Goal: Information Seeking & Learning: Understand process/instructions

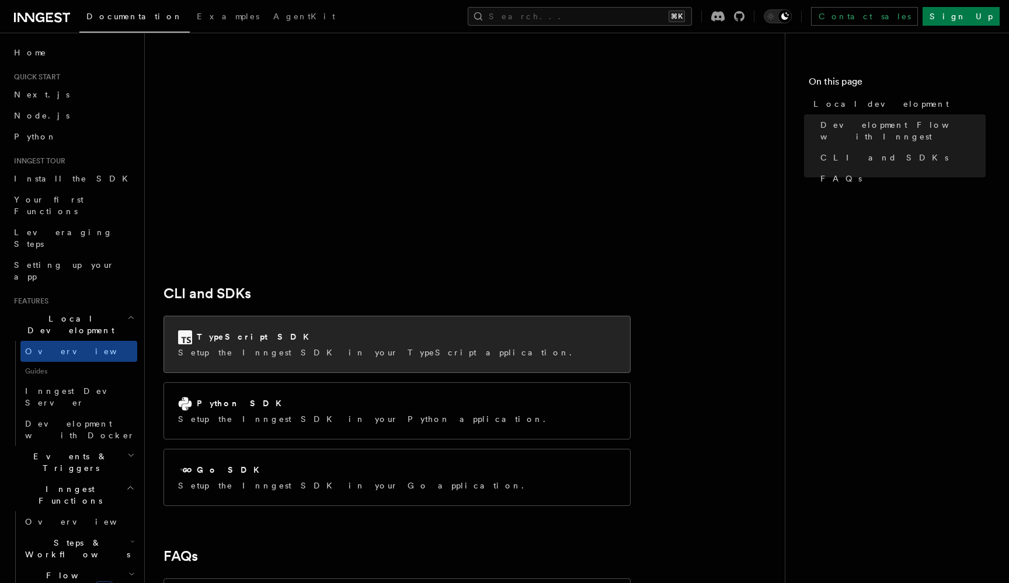
scroll to position [1409, 0]
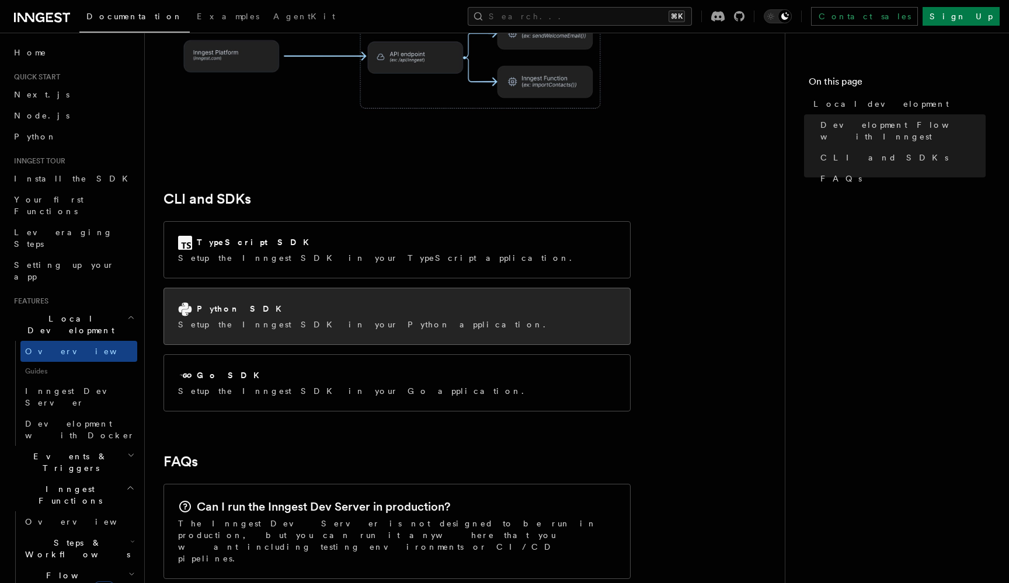
click at [288, 319] on p "Setup the Inngest SDK in your Python application." at bounding box center [365, 325] width 374 height 12
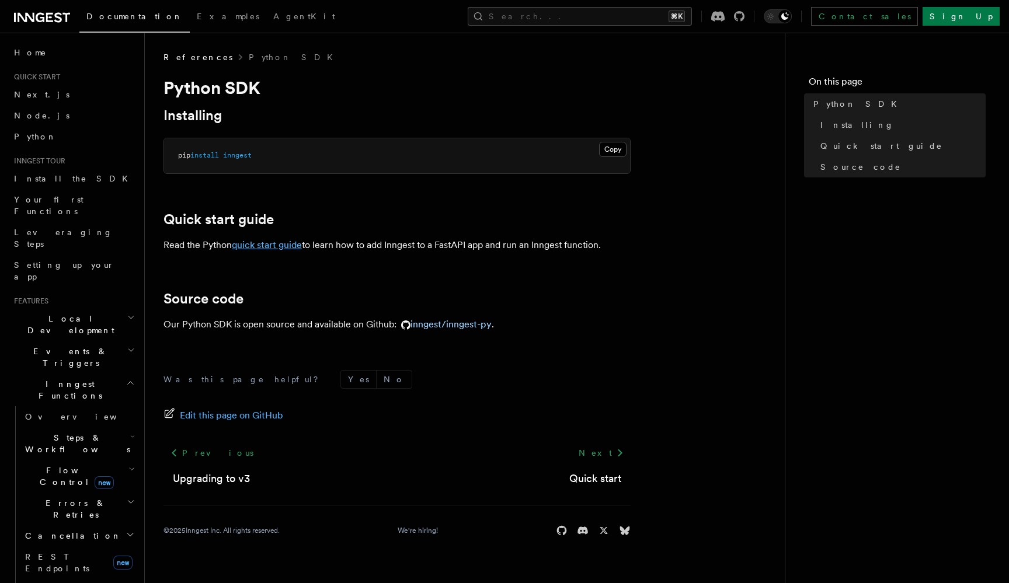
click at [285, 244] on link "quick start guide" at bounding box center [267, 244] width 70 height 11
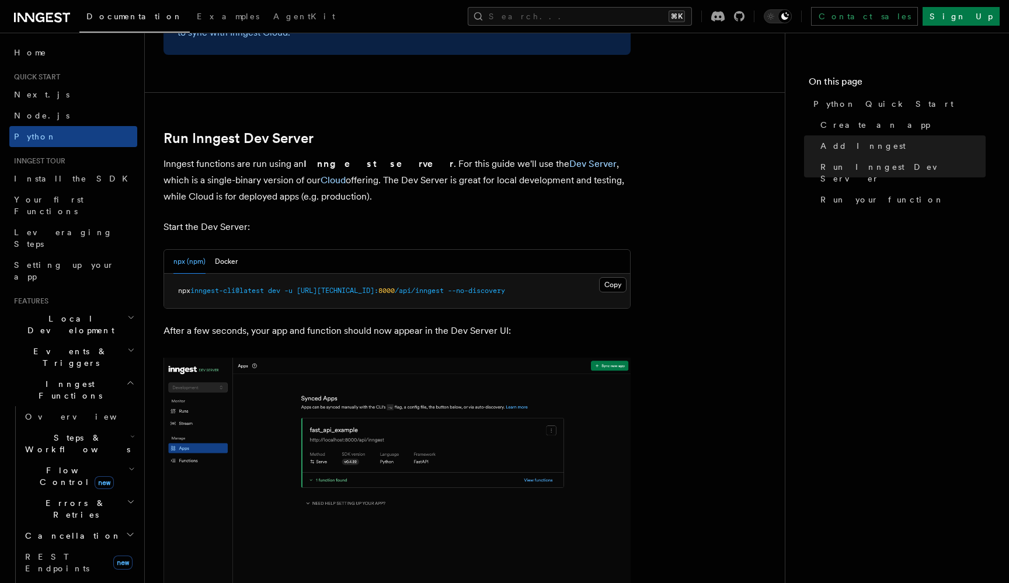
scroll to position [1377, 0]
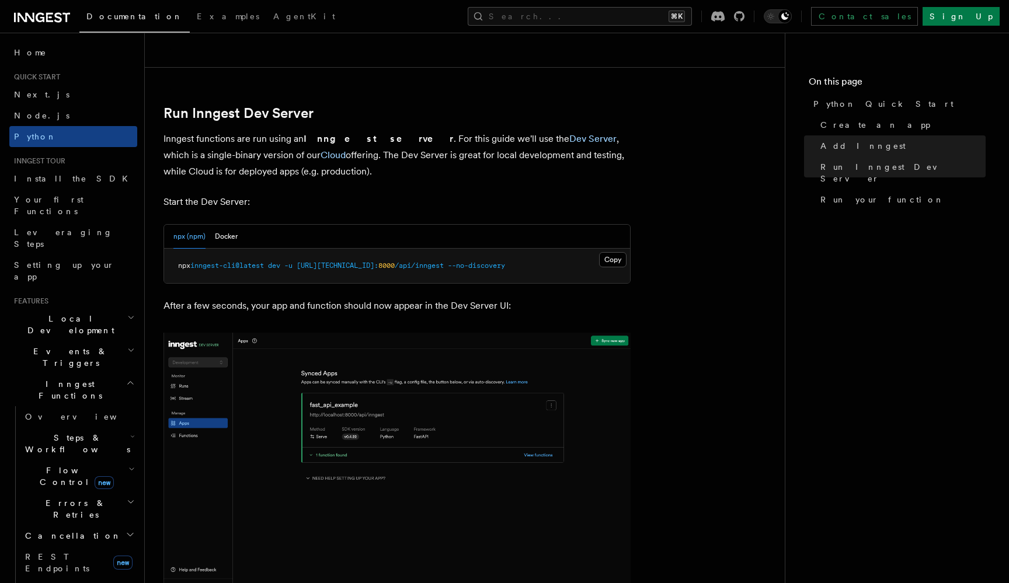
click at [258, 249] on pre "npx inngest-cli@latest dev -u http://127.0.0.1: 8000 /api/inngest --no-discovery" at bounding box center [397, 266] width 466 height 35
click at [253, 262] on span "inngest-cli@latest" at bounding box center [227, 266] width 74 height 8
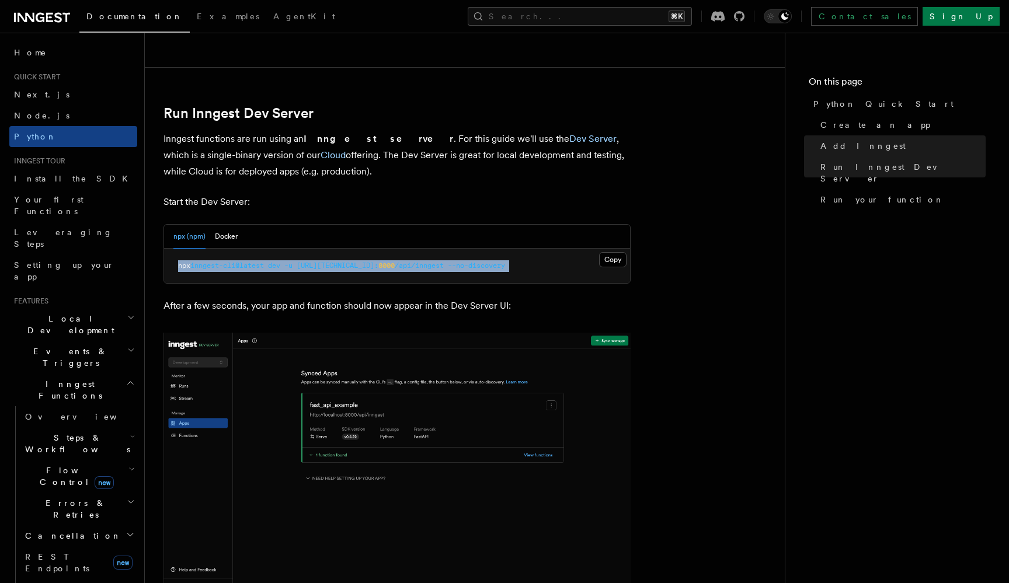
click at [247, 308] on article "Quick start Python Quick Start This guide will teach you how to add Inngest to …" at bounding box center [465, 124] width 603 height 2901
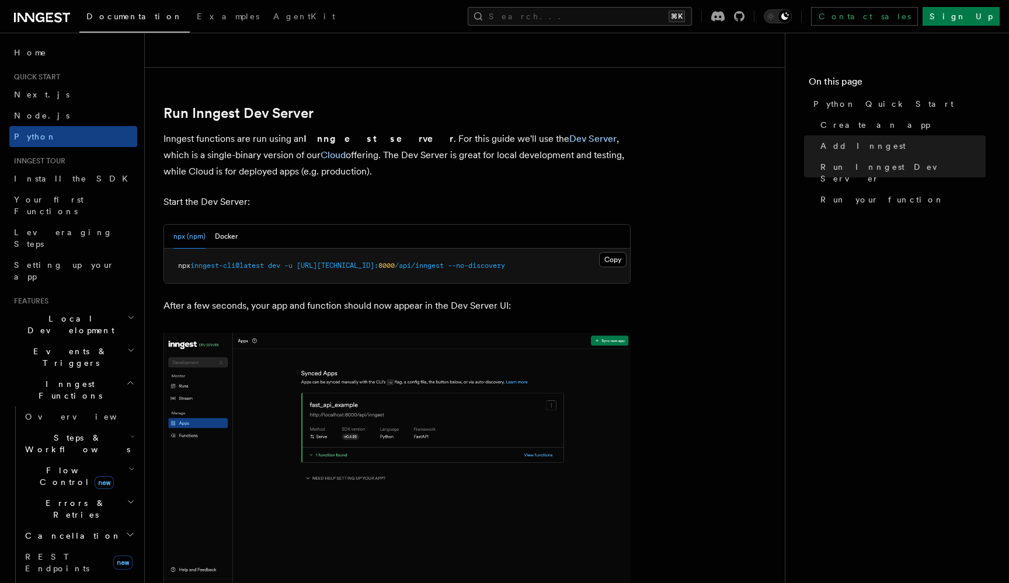
click at [259, 262] on span "inngest-cli@latest" at bounding box center [227, 266] width 74 height 8
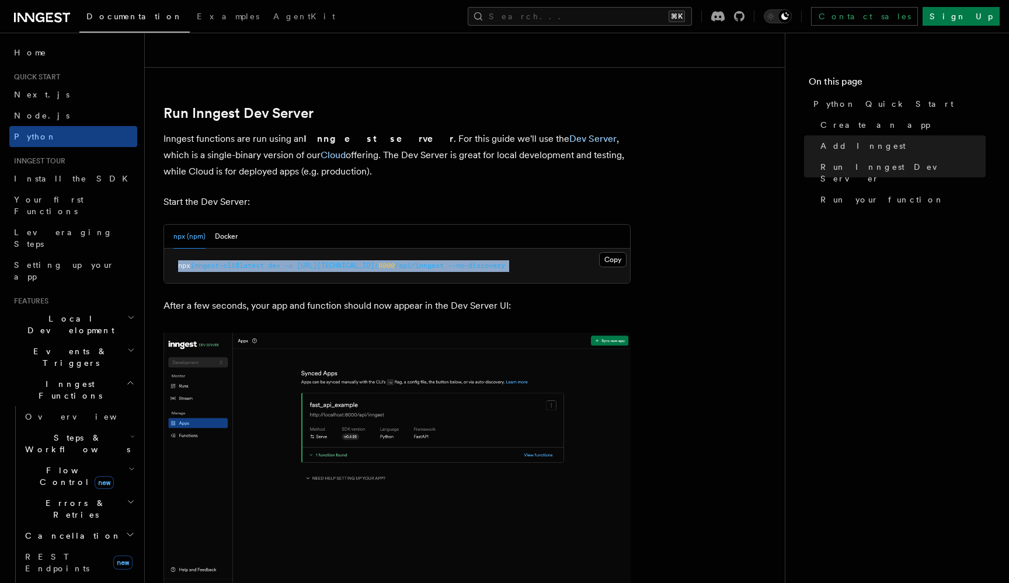
copy article "npx inngest-cli@latest dev -u [URL][TECHNICAL_ID]: 8000 /api/inngest --no-disco…"
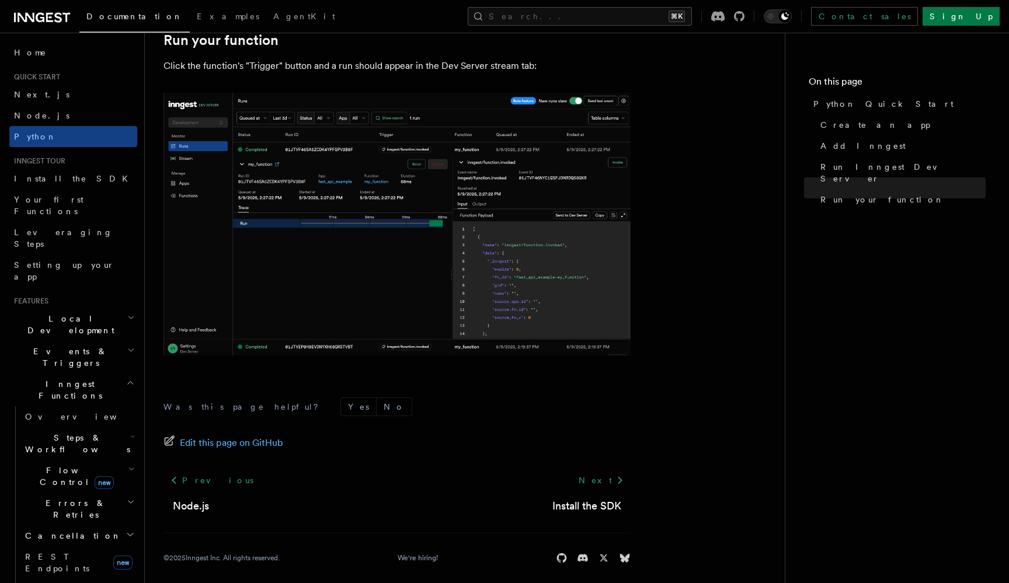
scroll to position [2360, 0]
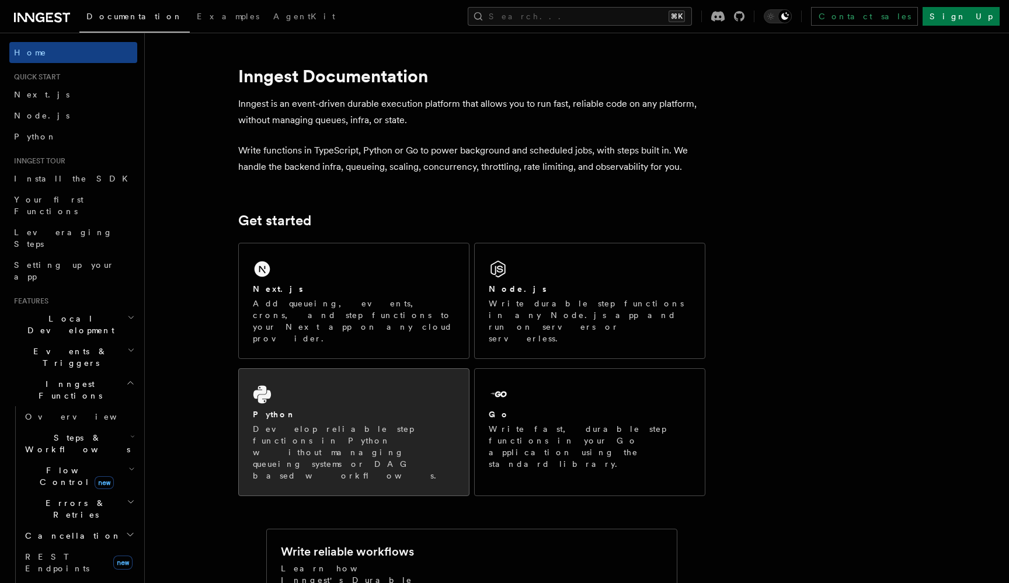
click at [301, 409] on div "Python" at bounding box center [354, 415] width 202 height 12
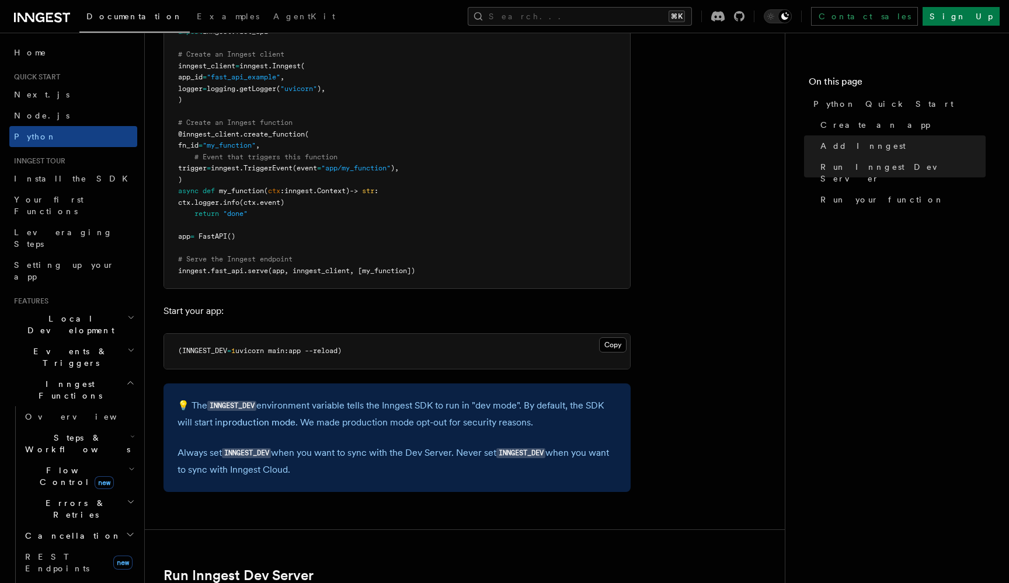
scroll to position [915, 0]
click at [320, 336] on pre "(INNGEST_DEV = 1 uvicorn main:app --reload)" at bounding box center [397, 351] width 466 height 35
copy article "(INNGEST_DEV = 1 uvicorn main:app --reload)"
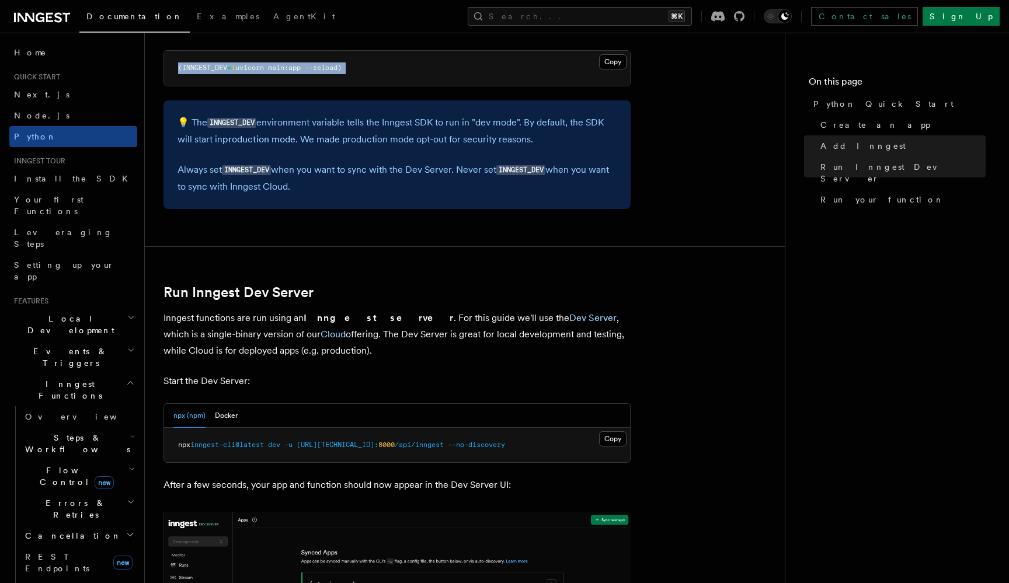
scroll to position [1209, 0]
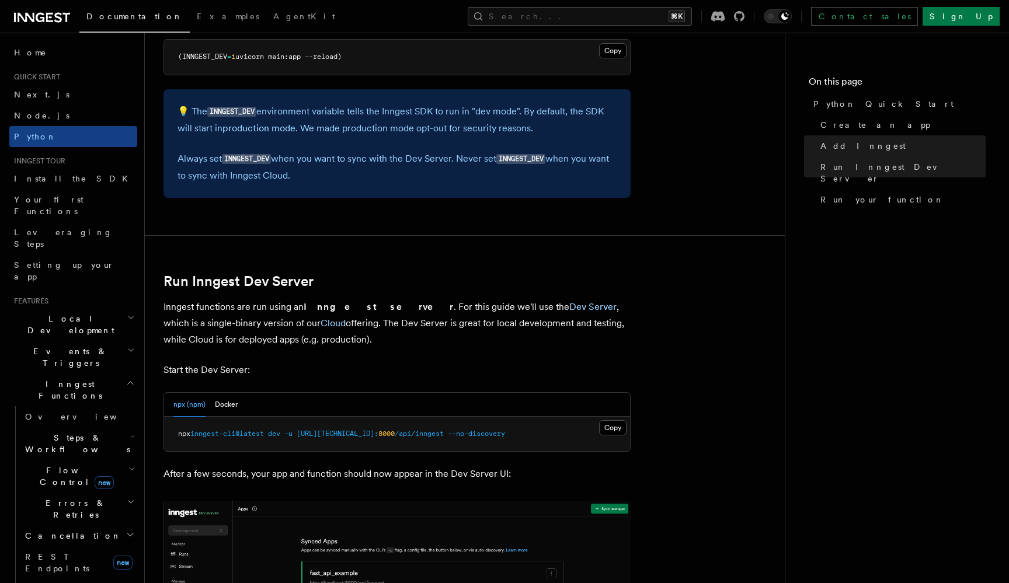
click at [326, 430] on span "[URL][TECHNICAL_ID]:" at bounding box center [338, 434] width 82 height 8
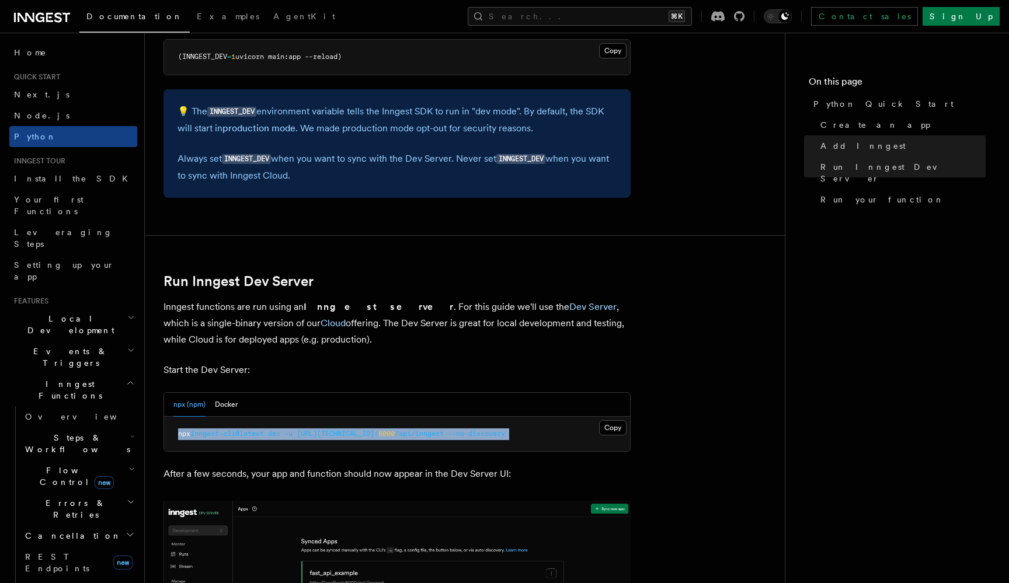
click at [326, 430] on span "[URL][TECHNICAL_ID]:" at bounding box center [338, 434] width 82 height 8
copy article "npx inngest-cli@latest dev -u [URL][TECHNICAL_ID]: 8000 /api/inngest --no-disco…"
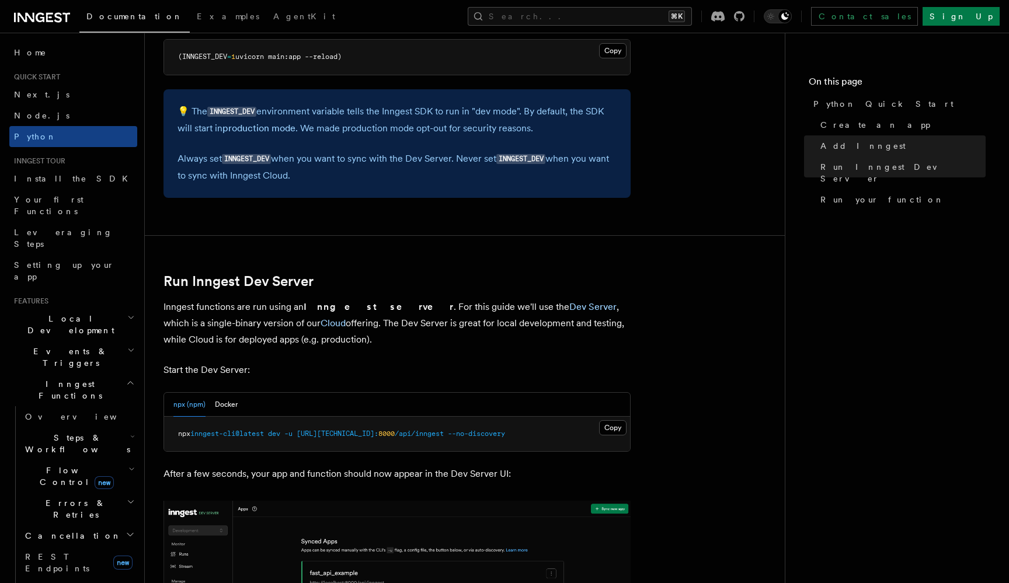
click at [496, 1] on div "Documentation Examples AgentKit Search... ⌘K Contact sales Sign Up" at bounding box center [504, 16] width 1009 height 33
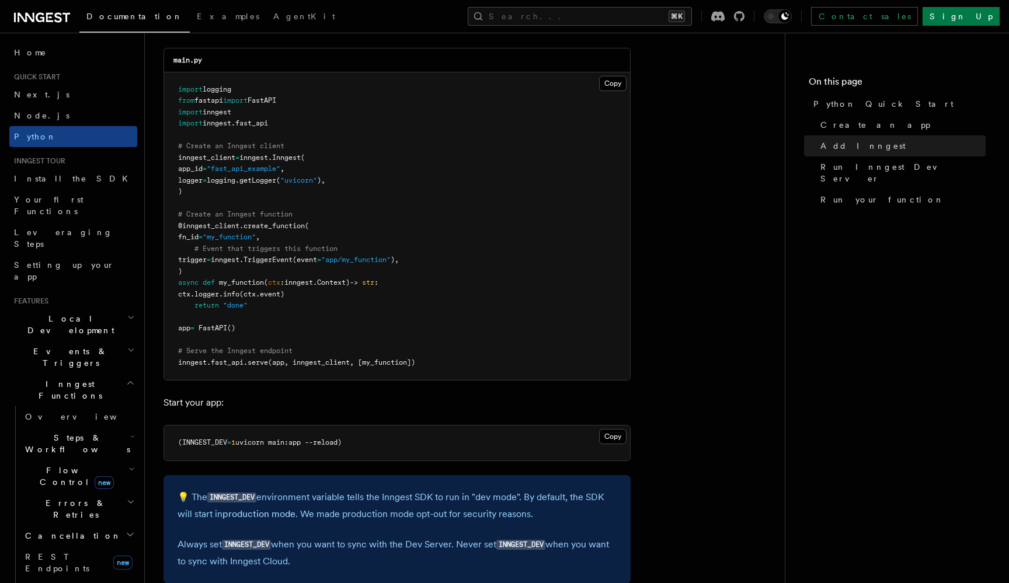
scroll to position [826, 0]
